Goal: Task Accomplishment & Management: Complete application form

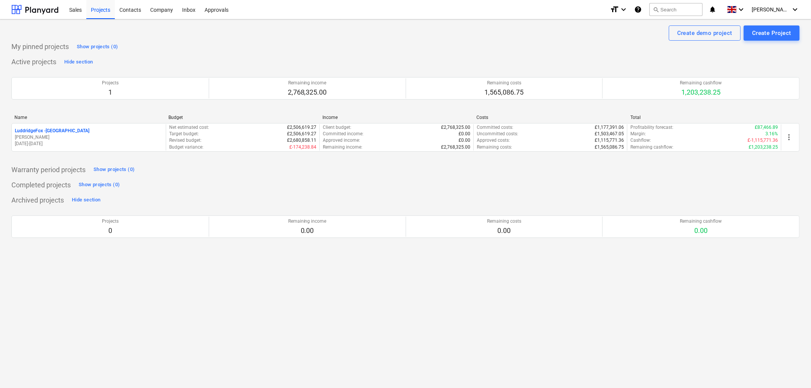
click at [50, 134] on p "LuddridgeFox - [GEOGRAPHIC_DATA]" at bounding box center [52, 131] width 74 height 6
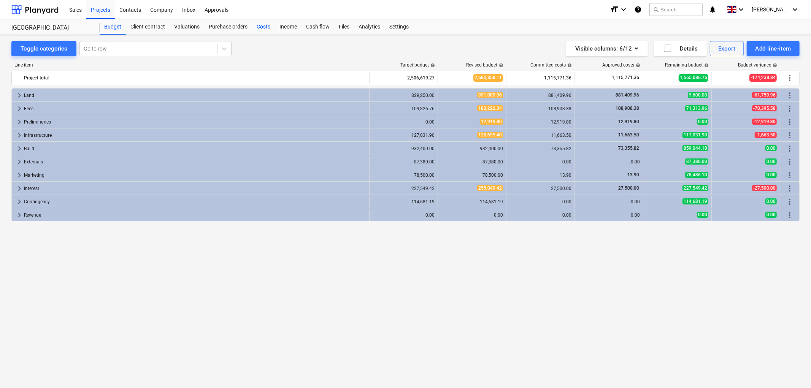
click at [261, 33] on div "Costs" at bounding box center [263, 26] width 23 height 15
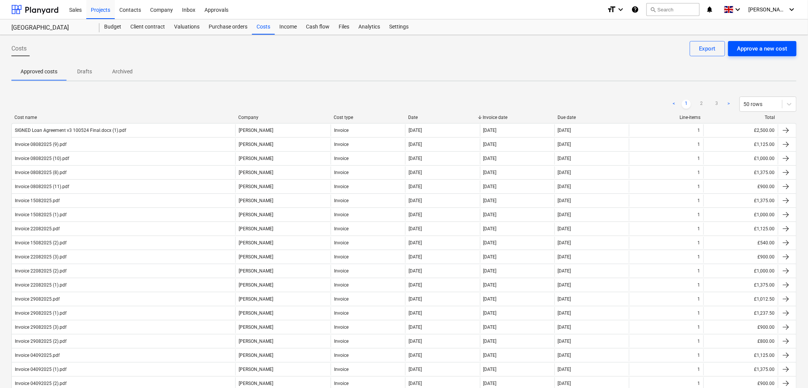
click at [784, 46] on div "Approve a new cost" at bounding box center [762, 49] width 50 height 10
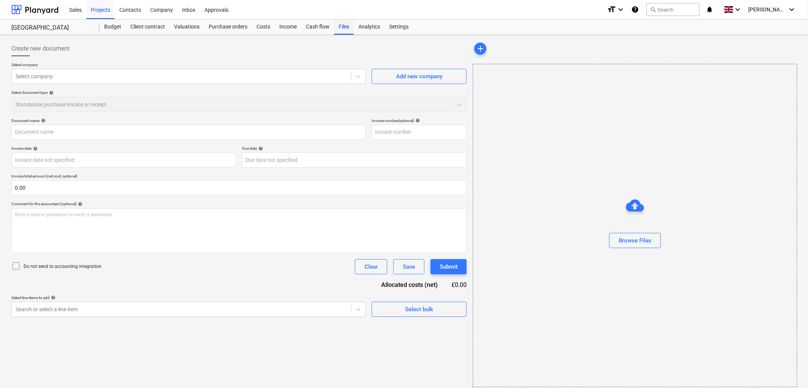
click at [347, 25] on div "Files" at bounding box center [344, 26] width 20 height 15
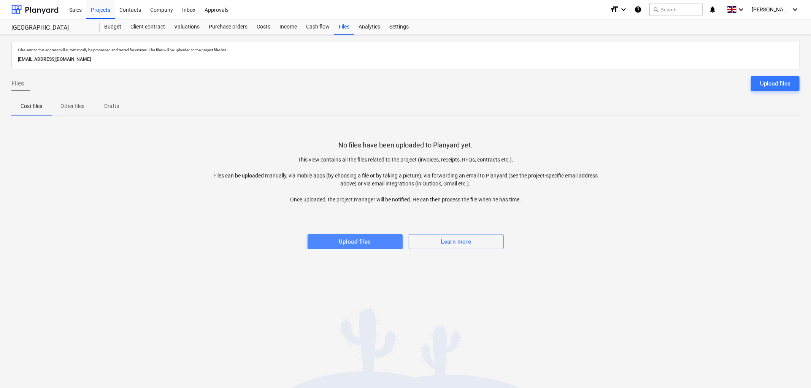
click at [362, 240] on div "Upload files" at bounding box center [355, 242] width 32 height 10
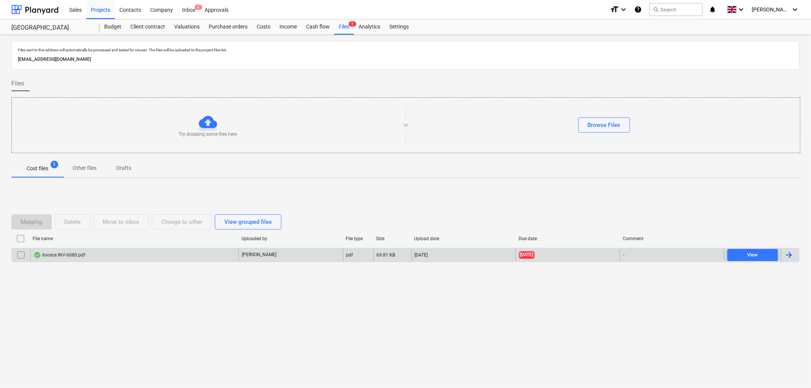
click at [135, 257] on div "Invoice INV-6080.pdf" at bounding box center [134, 255] width 208 height 12
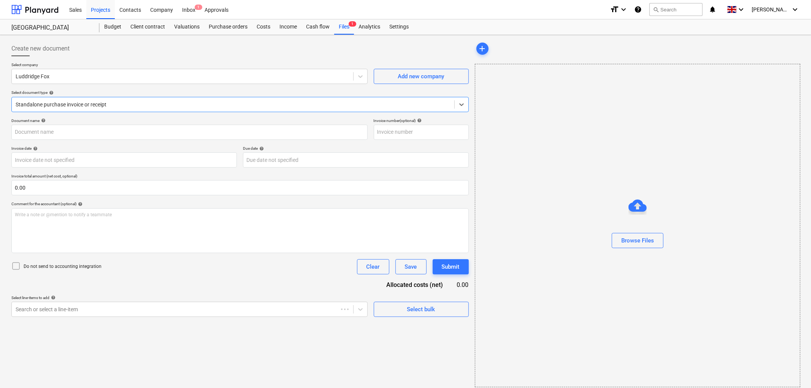
type input "INV-6080"
type input "[DATE]"
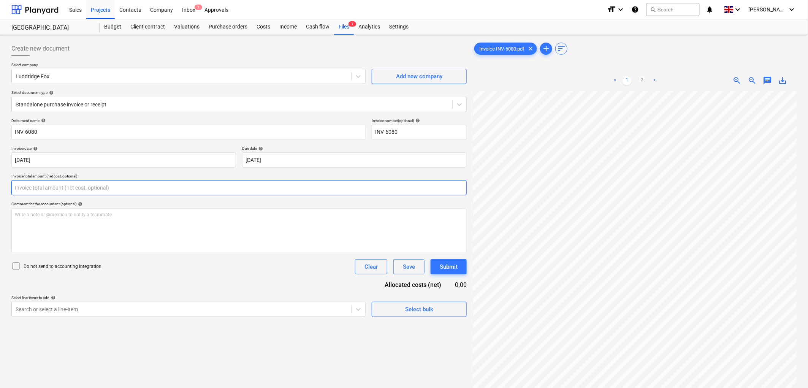
click at [59, 190] on input "text" at bounding box center [238, 187] width 455 height 15
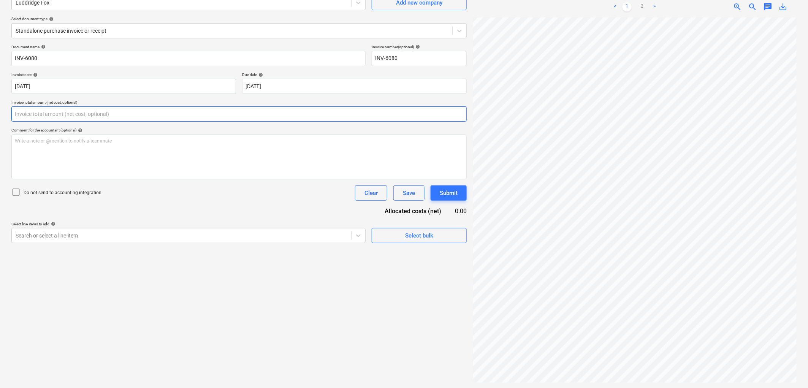
scroll to position [76, 0]
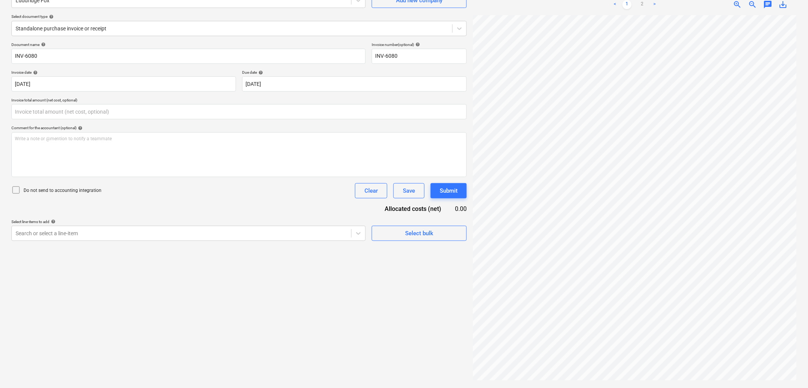
type input "0.00"
drag, startPoint x: 647, startPoint y: 386, endPoint x: 652, endPoint y: 384, distance: 6.0
click at [652, 384] on div "Create new document Select company Luddridge Fox Add new company Select documen…" at bounding box center [404, 173] width 808 height 429
drag, startPoint x: 654, startPoint y: 382, endPoint x: 681, endPoint y: 380, distance: 27.4
click at [681, 380] on div "Invoice INV-6080.pdf clear add sort < 1 2 > zoom_in zoom_out chat 0 save_alt" at bounding box center [635, 173] width 330 height 423
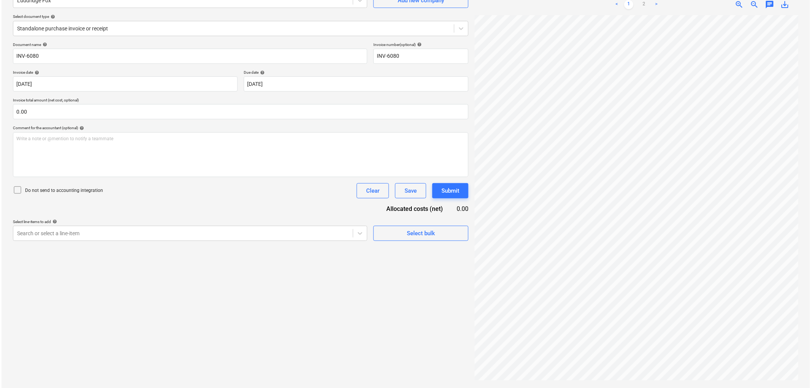
scroll to position [118, 19]
click at [112, 102] on p "Invoice total amount (net cost, optional)" at bounding box center [238, 101] width 455 height 6
click at [112, 112] on input "text" at bounding box center [238, 111] width 455 height 15
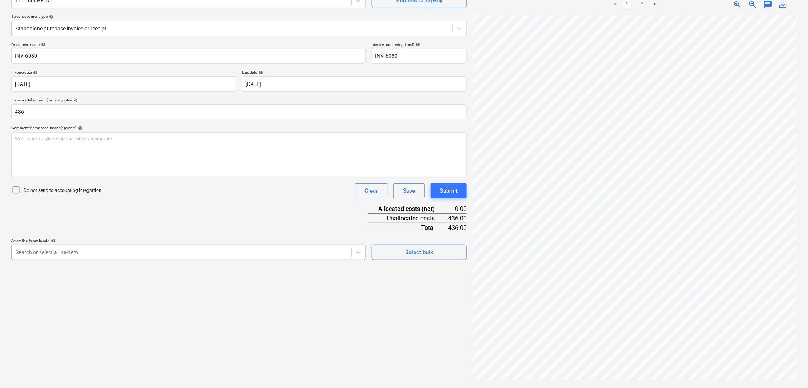
type input "436.00"
click at [72, 253] on div at bounding box center [182, 253] width 332 height 8
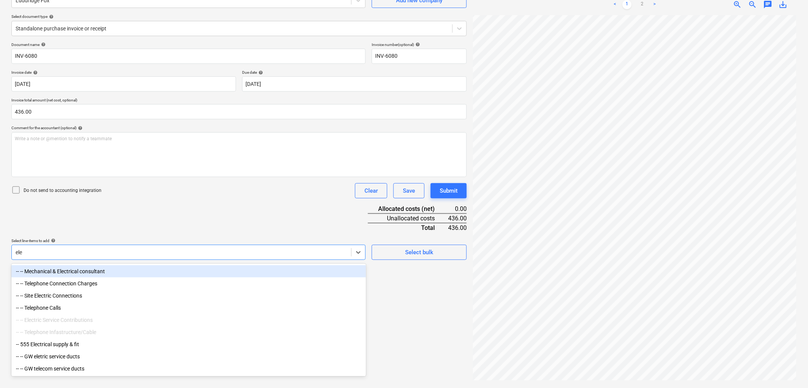
type input "elec"
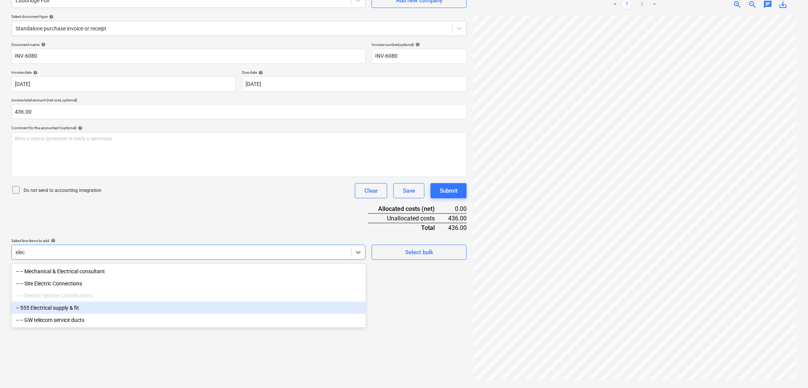
click at [69, 313] on div "-- 555 Electrical supply & fit" at bounding box center [188, 308] width 355 height 12
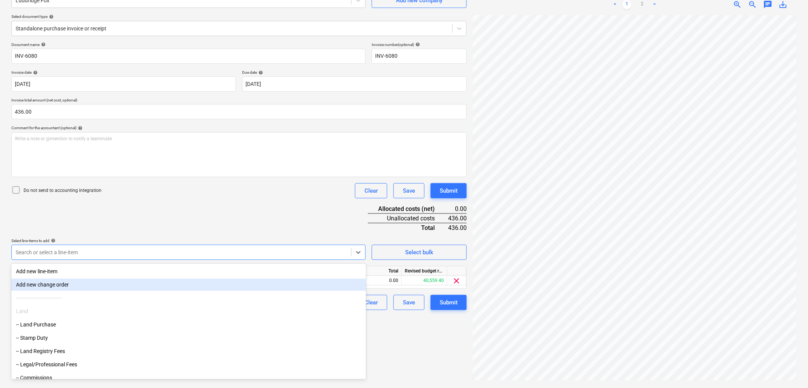
click at [196, 220] on div "Document name help INV-6080 Invoice number (optional) help INV-6080 Invoice dat…" at bounding box center [238, 176] width 455 height 268
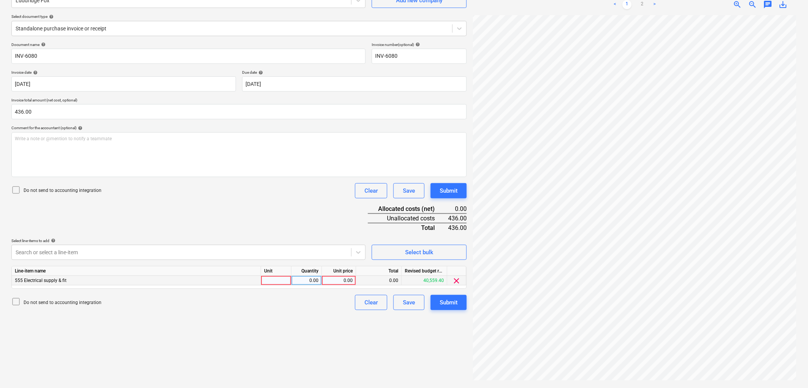
click at [261, 282] on div at bounding box center [276, 281] width 30 height 10
type input "1"
type input "436"
click at [454, 310] on button "Submit" at bounding box center [449, 302] width 36 height 15
